Goal: Task Accomplishment & Management: Complete application form

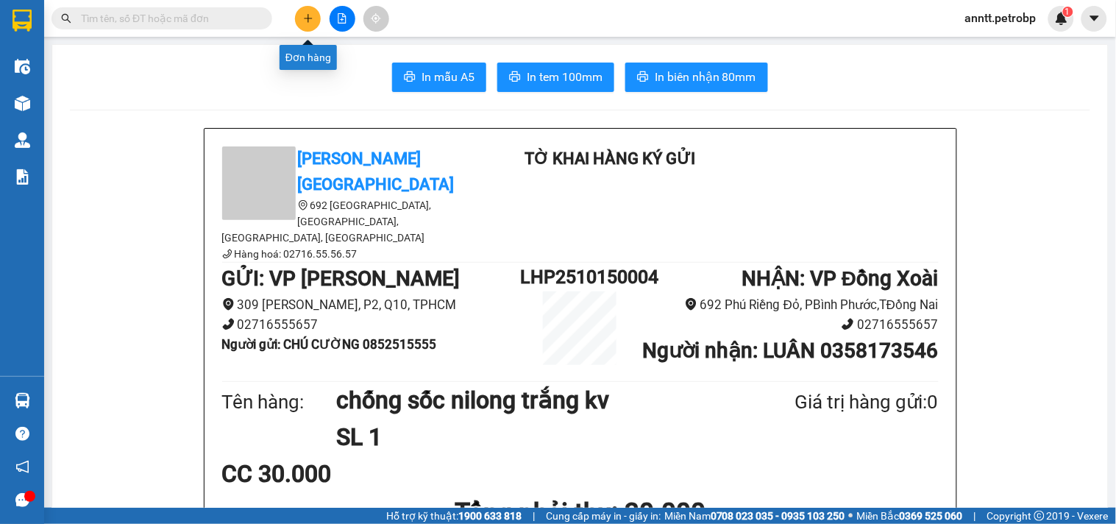
click at [315, 15] on button at bounding box center [308, 19] width 26 height 26
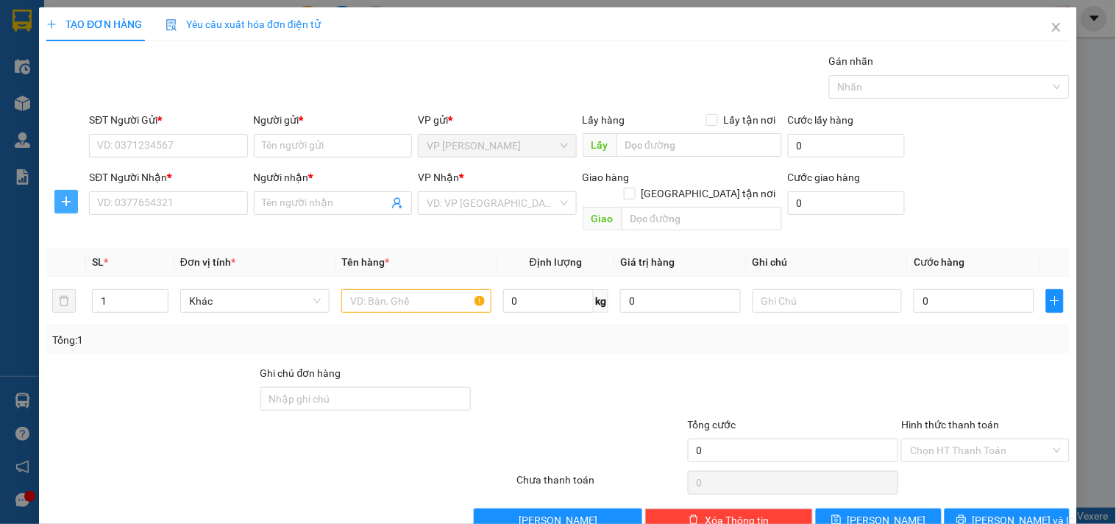
click at [67, 200] on icon "plus" at bounding box center [66, 202] width 12 height 12
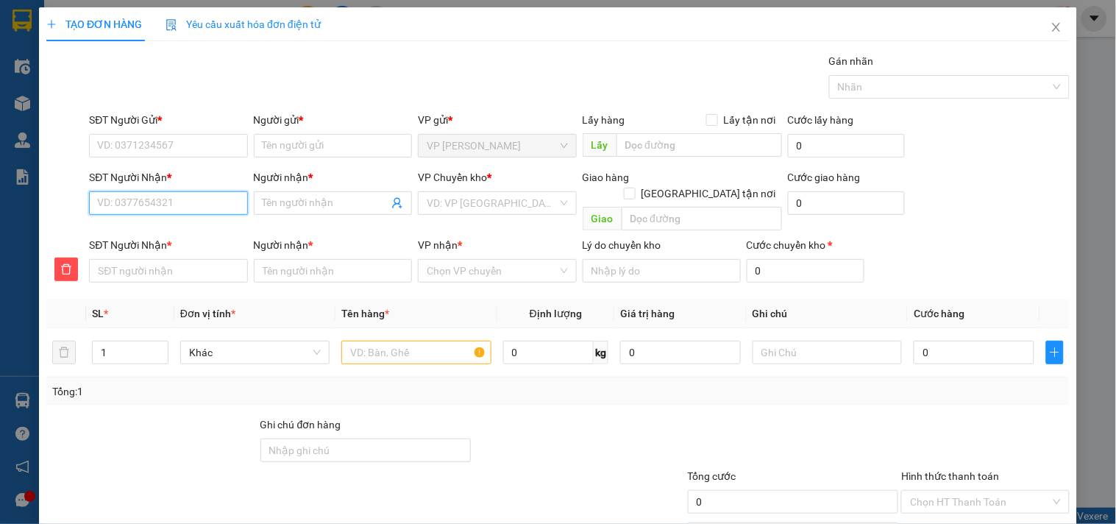
click at [141, 209] on input "SĐT Người Nhận *" at bounding box center [168, 203] width 158 height 24
click at [116, 204] on input "SĐT Người Nhận *" at bounding box center [168, 203] width 158 height 24
type input "9"
type input "99"
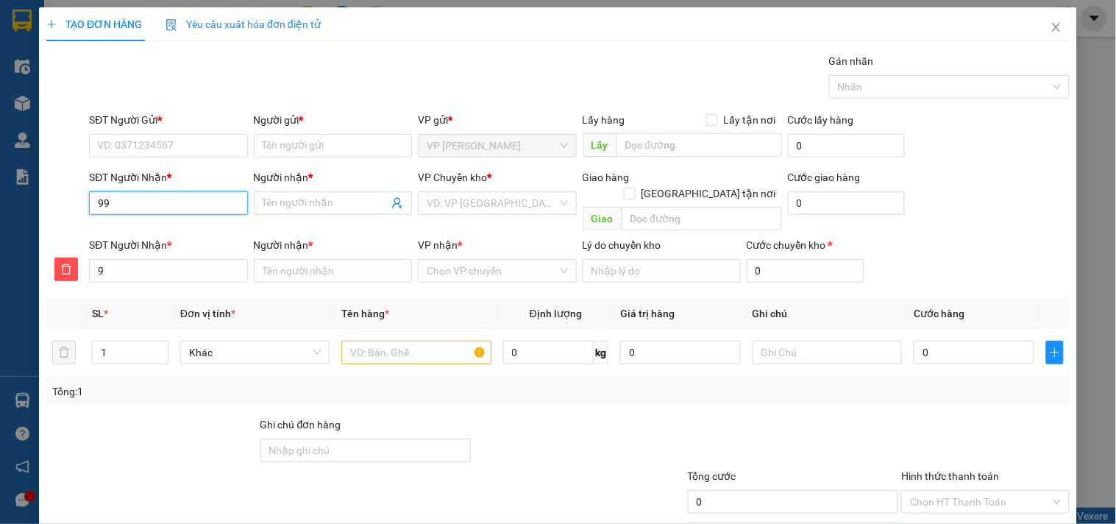
type input "99"
type input "998"
type input "9982"
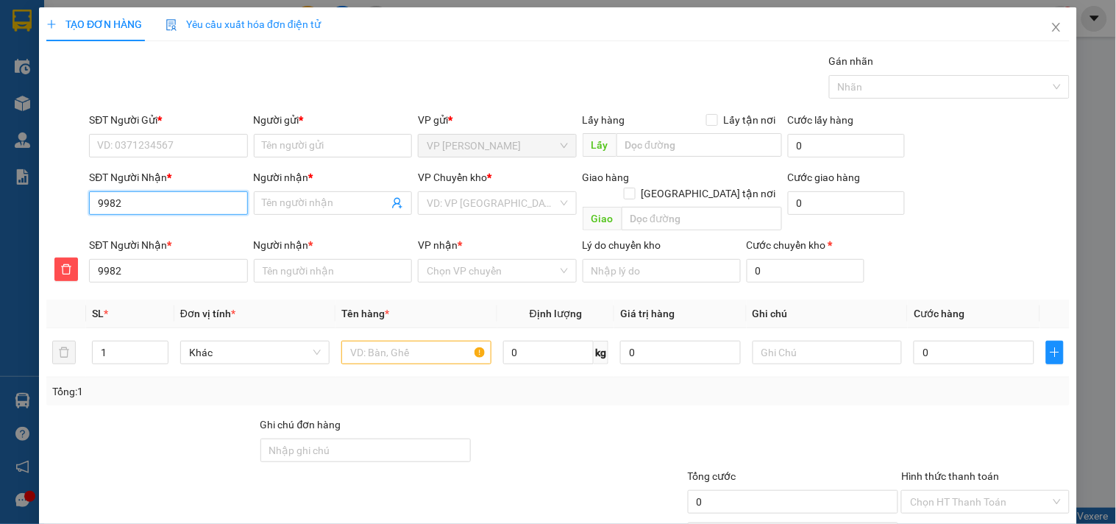
click at [146, 208] on input "9982" at bounding box center [168, 203] width 158 height 24
type input "998"
type input "9982"
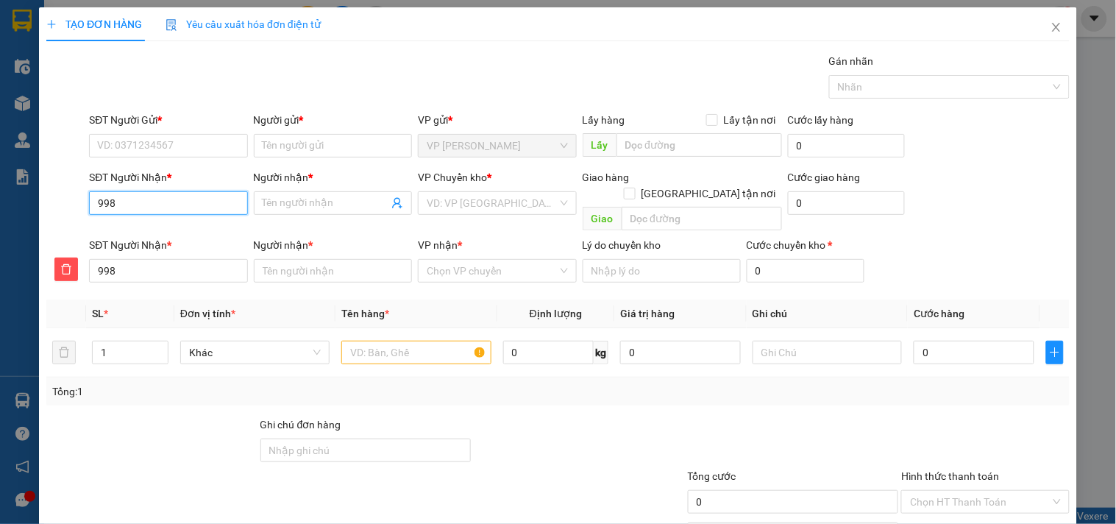
type input "9982"
click at [140, 230] on div "0523999982 - Trung" at bounding box center [166, 232] width 139 height 16
type input "0523999982"
type input "Trung"
type input "0523999982"
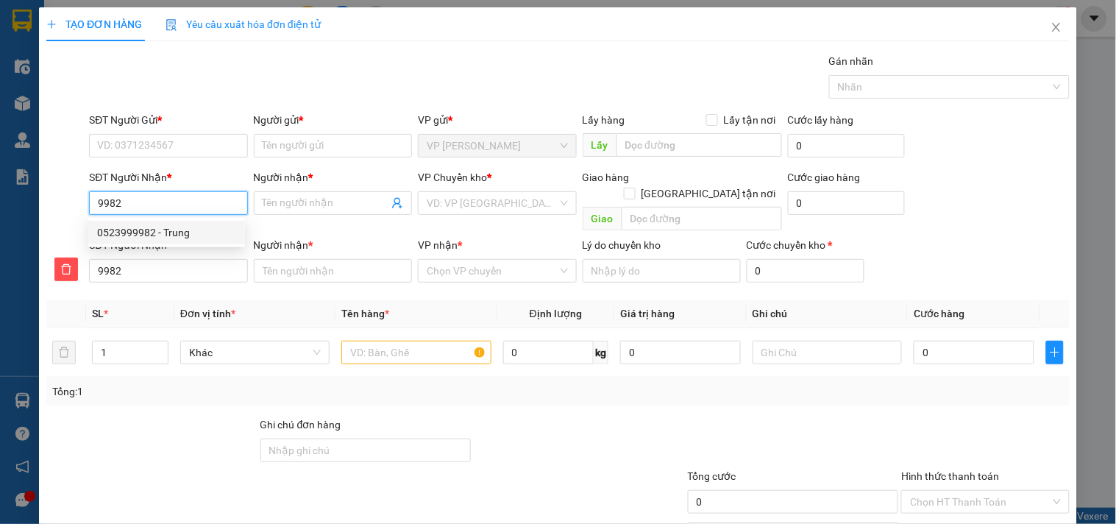
type input "Trung"
type input "30.000"
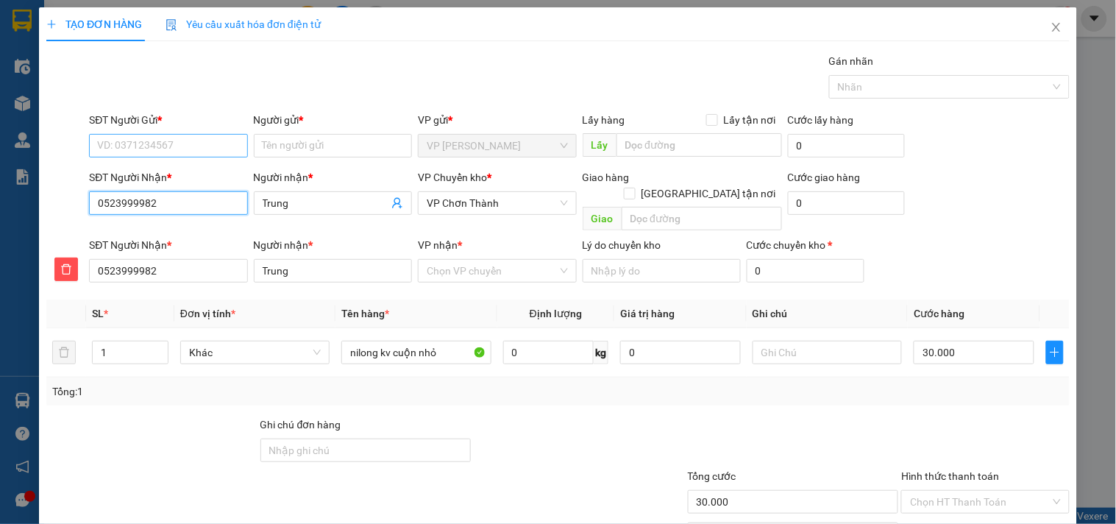
type input "0523999982"
click at [143, 136] on input "SĐT Người Gửi *" at bounding box center [168, 146] width 158 height 24
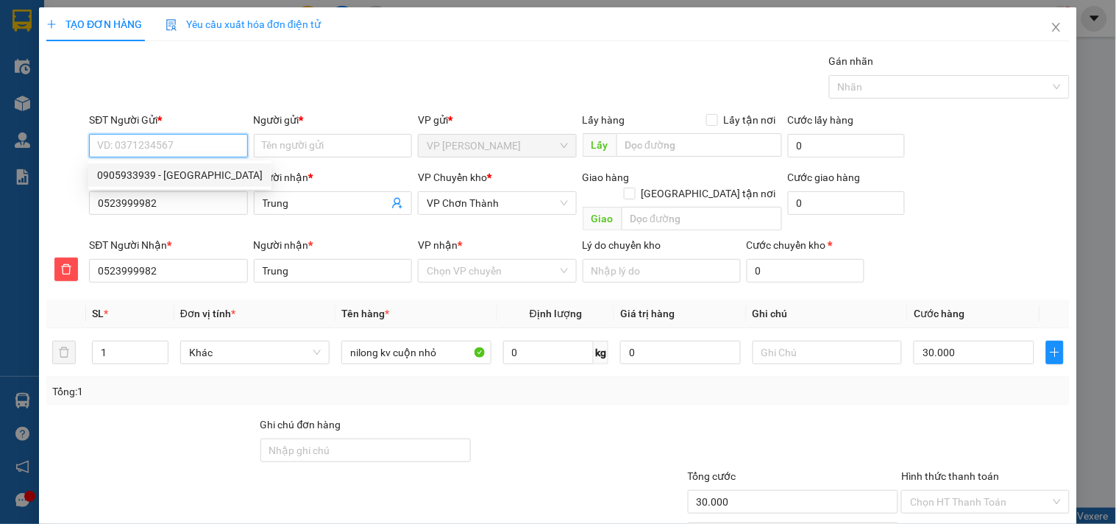
click at [141, 170] on div "0905933939 - [GEOGRAPHIC_DATA]" at bounding box center [180, 175] width 166 height 16
type input "0905933939"
type input "A GIANG"
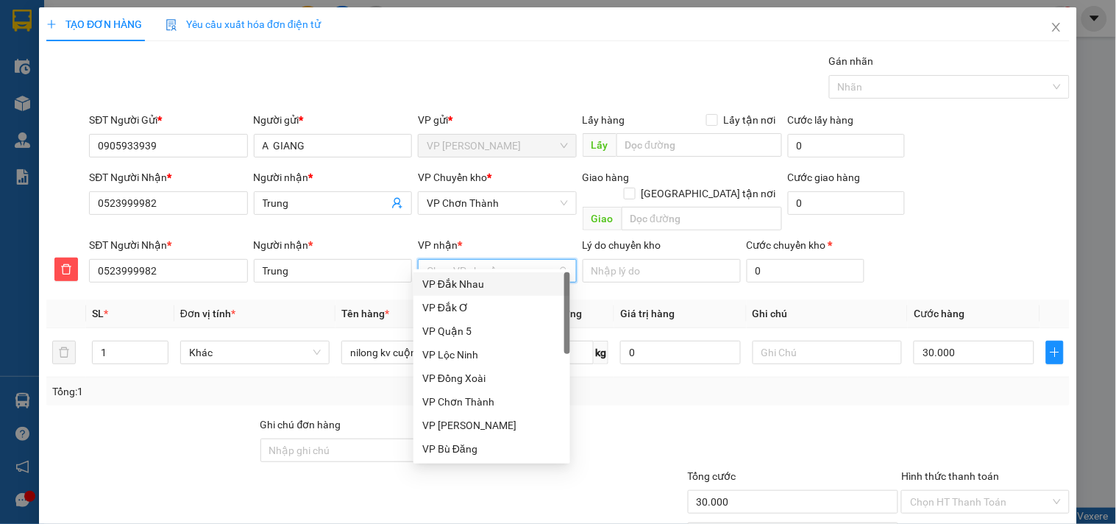
click at [443, 260] on input "VP nhận *" at bounding box center [492, 271] width 130 height 22
type input "x"
type input "c"
click at [484, 310] on div "VP Chơn Thành" at bounding box center [491, 307] width 139 height 16
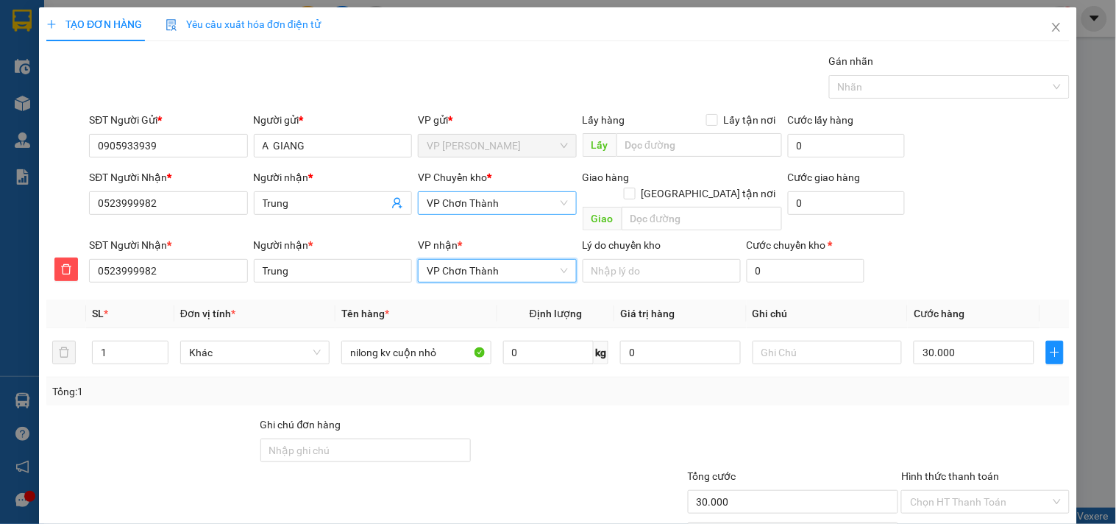
click at [515, 209] on span "VP Chơn Thành" at bounding box center [497, 203] width 141 height 22
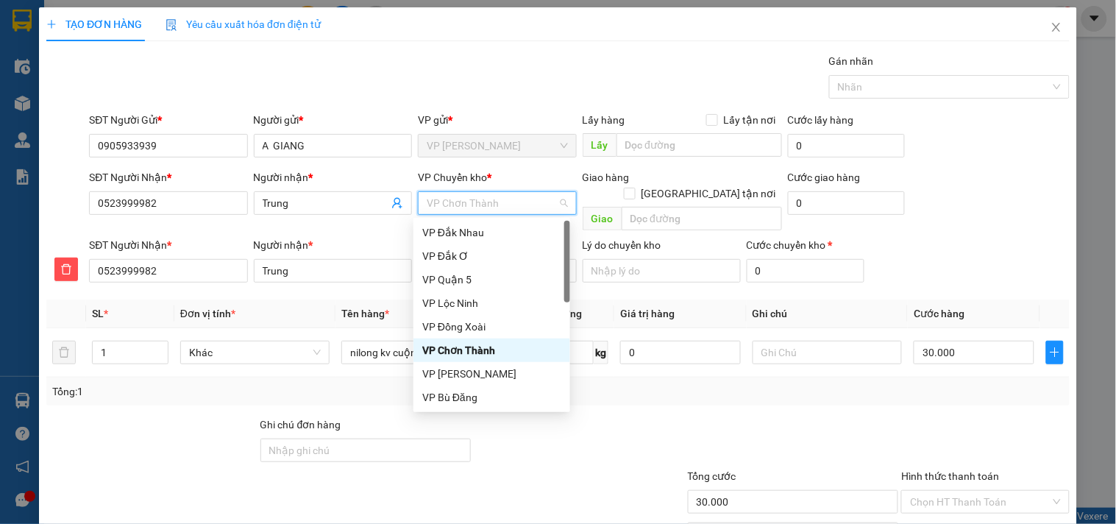
type input "x"
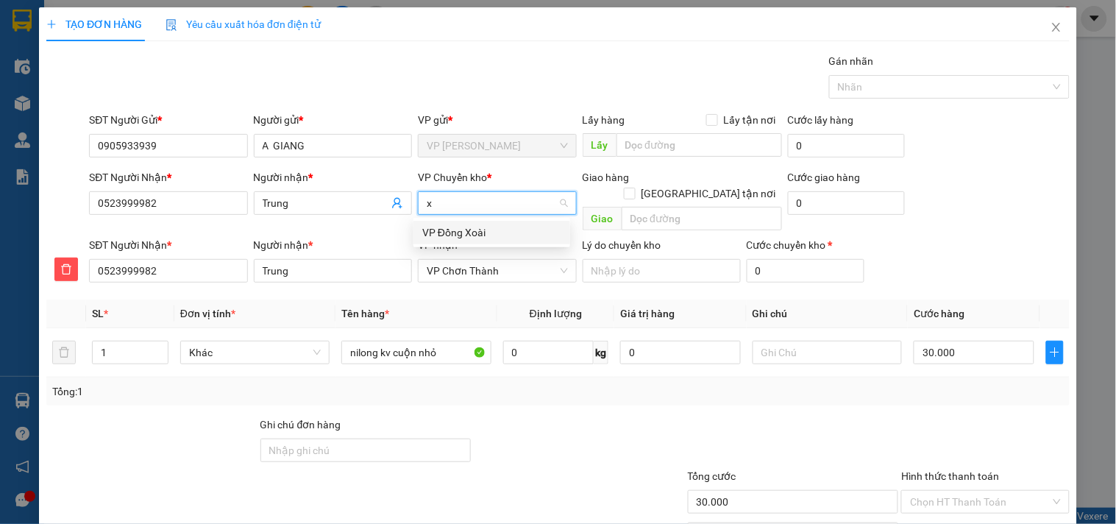
click at [496, 230] on div "VP Đồng Xoài" at bounding box center [491, 232] width 139 height 16
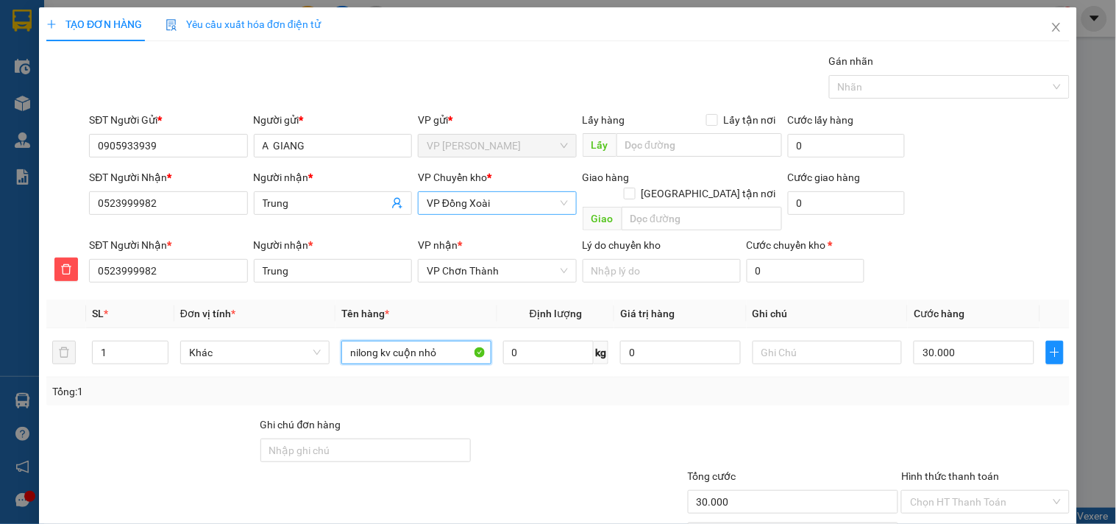
drag, startPoint x: 447, startPoint y: 330, endPoint x: 222, endPoint y: 364, distance: 227.0
click at [234, 368] on div "SL * Đơn vị tính * Tên hàng * Định lượng Giá trị hàng Ghi chú Cước hàng 1 Khác …" at bounding box center [557, 352] width 1023 height 106
type input "xốp kv"
drag, startPoint x: 780, startPoint y: 333, endPoint x: 768, endPoint y: 333, distance: 12.5
click at [775, 341] on input "text" at bounding box center [827, 353] width 149 height 24
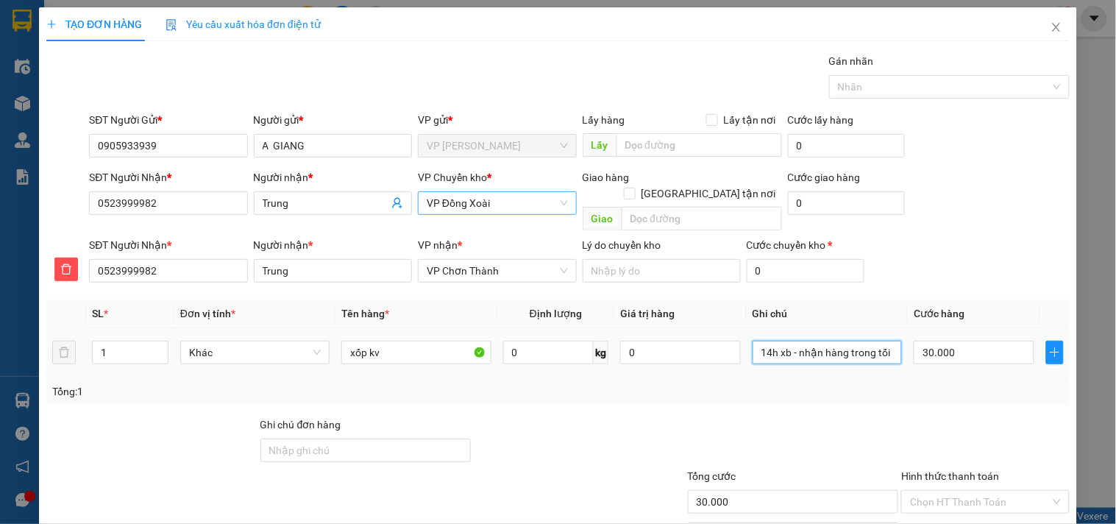
scroll to position [0, 4]
type input "14h xb - nhận hàng trong tối"
click at [973, 341] on input "30.000" at bounding box center [974, 353] width 121 height 24
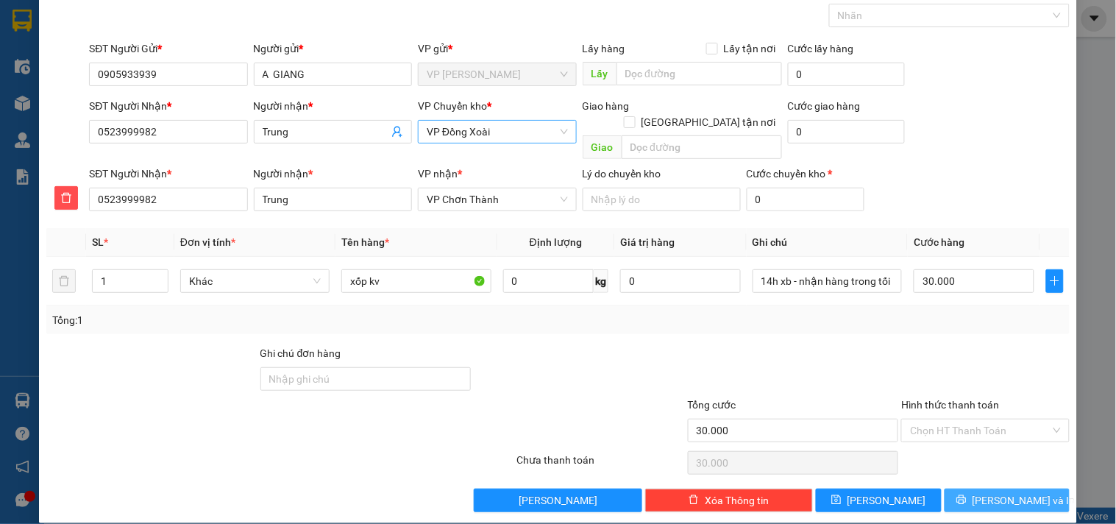
click at [994, 492] on span "[PERSON_NAME] và In" at bounding box center [1023, 500] width 103 height 16
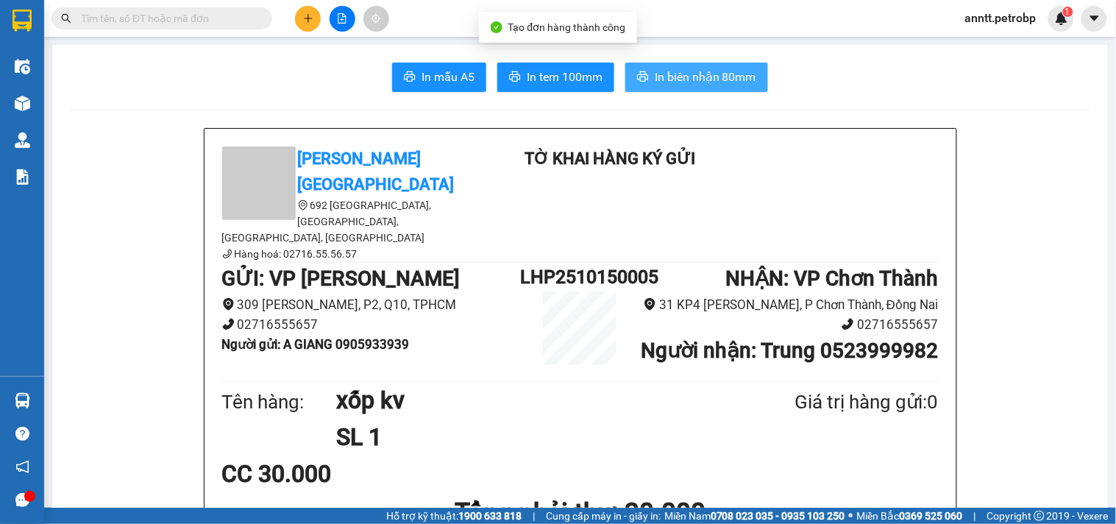
click at [719, 74] on span "In biên nhận 80mm" at bounding box center [706, 77] width 102 height 18
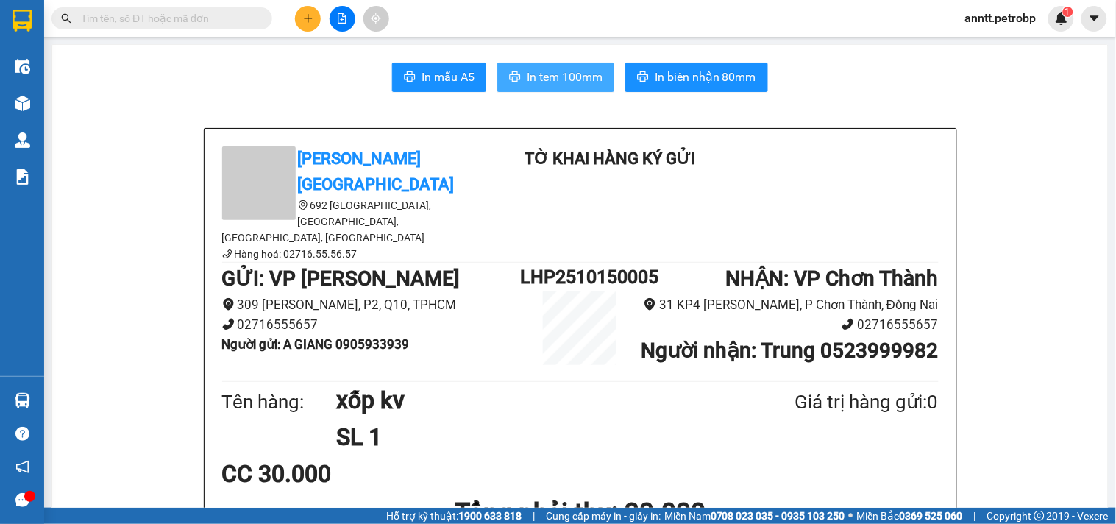
click at [577, 69] on span "In tem 100mm" at bounding box center [565, 77] width 76 height 18
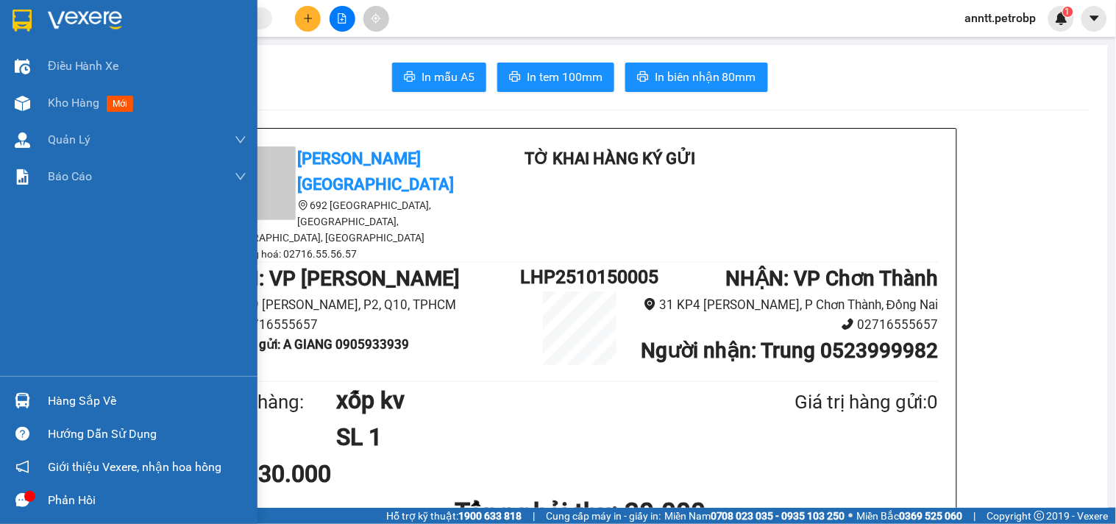
click at [32, 11] on div at bounding box center [23, 20] width 26 height 26
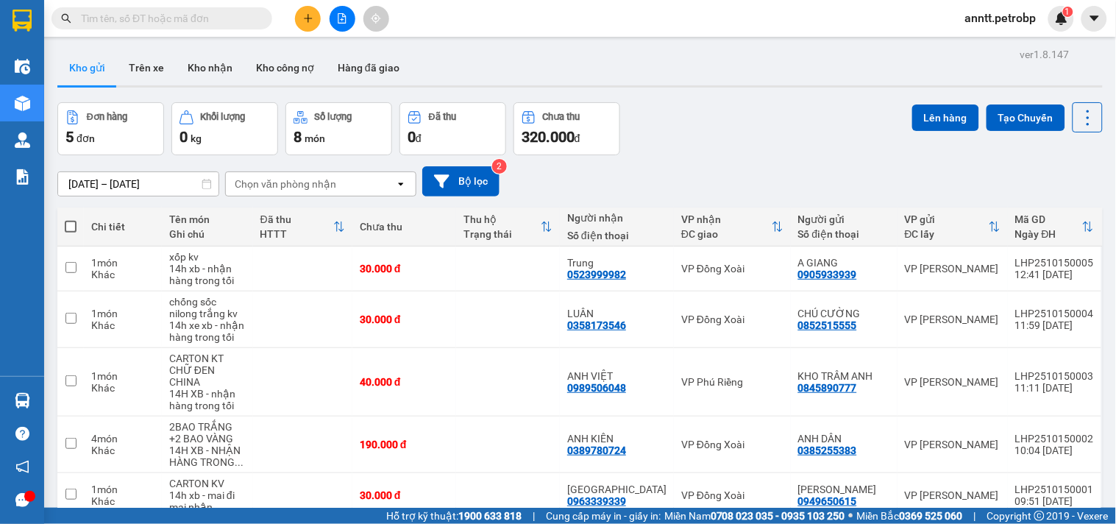
click at [222, 15] on input "text" at bounding box center [168, 18] width 174 height 16
paste input "0346490240"
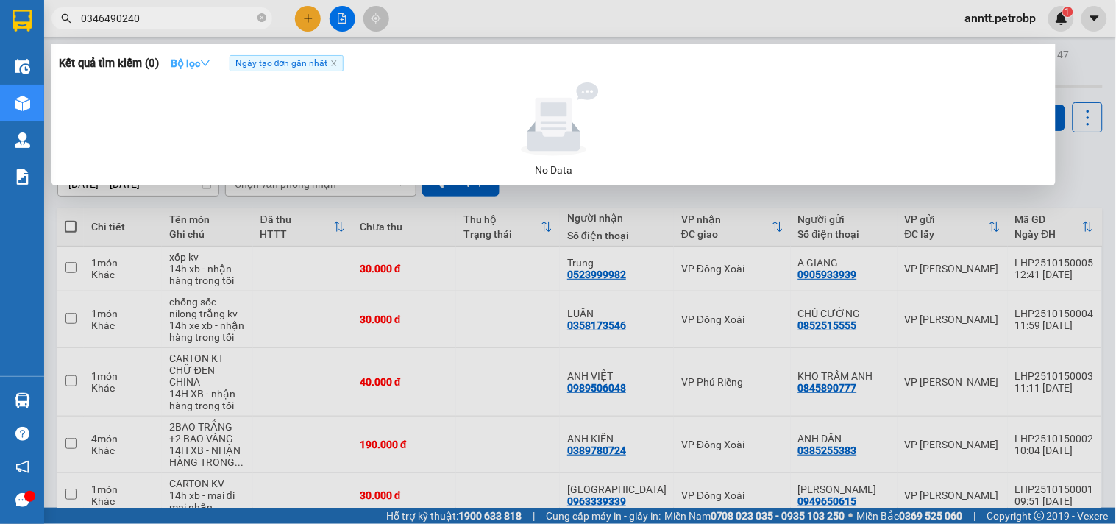
type input "0346490240"
click at [197, 62] on strong "Bộ lọc" at bounding box center [191, 63] width 40 height 12
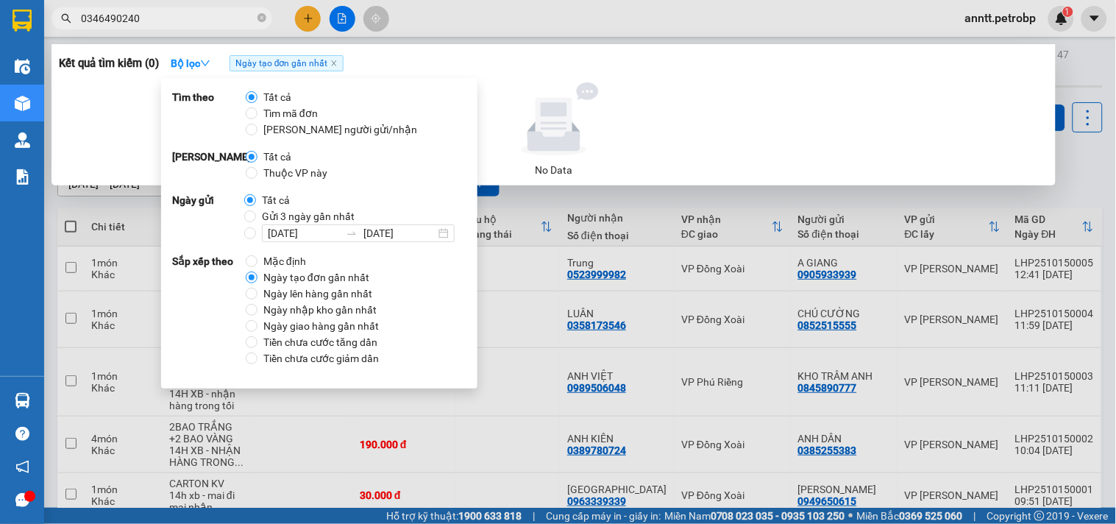
click at [499, 372] on div at bounding box center [558, 262] width 1116 height 524
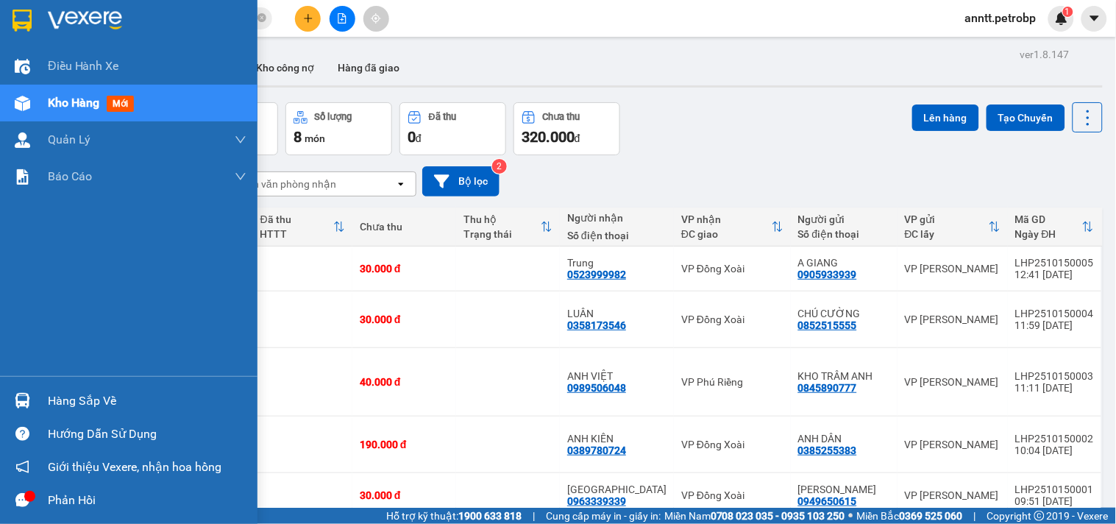
click at [10, 391] on div at bounding box center [23, 401] width 26 height 26
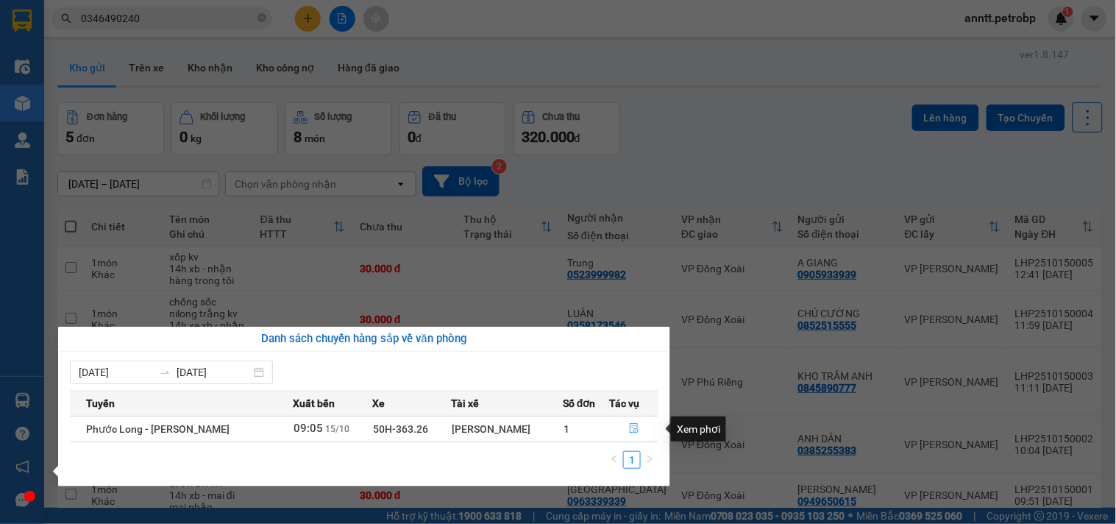
click at [625, 430] on button "button" at bounding box center [635, 429] width 48 height 24
